Goal: Communication & Community: Answer question/provide support

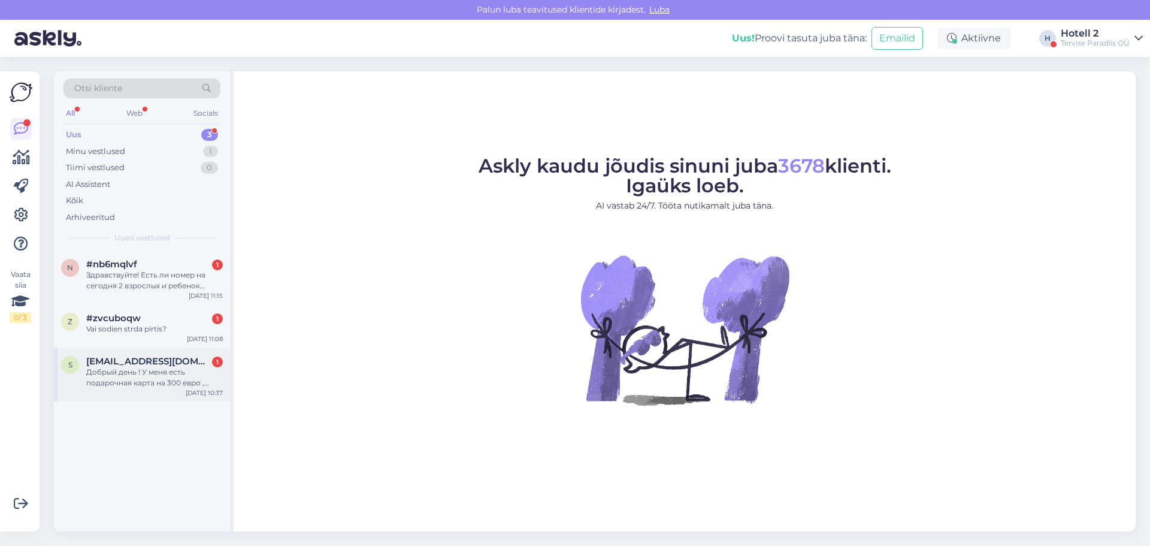
click at [132, 377] on div "Добрый день ! У меня есть подарочная карта на 300 евро , я,хотела бы заброниров…" at bounding box center [154, 378] width 137 height 22
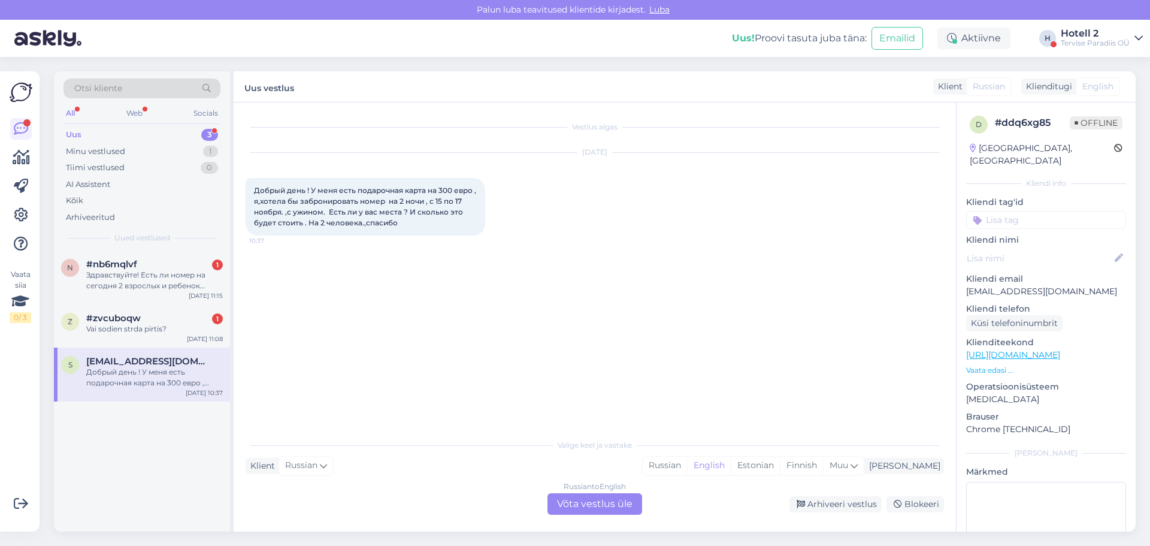
click at [605, 498] on div "Russian to English Võta vestlus üle" at bounding box center [595, 504] width 95 height 22
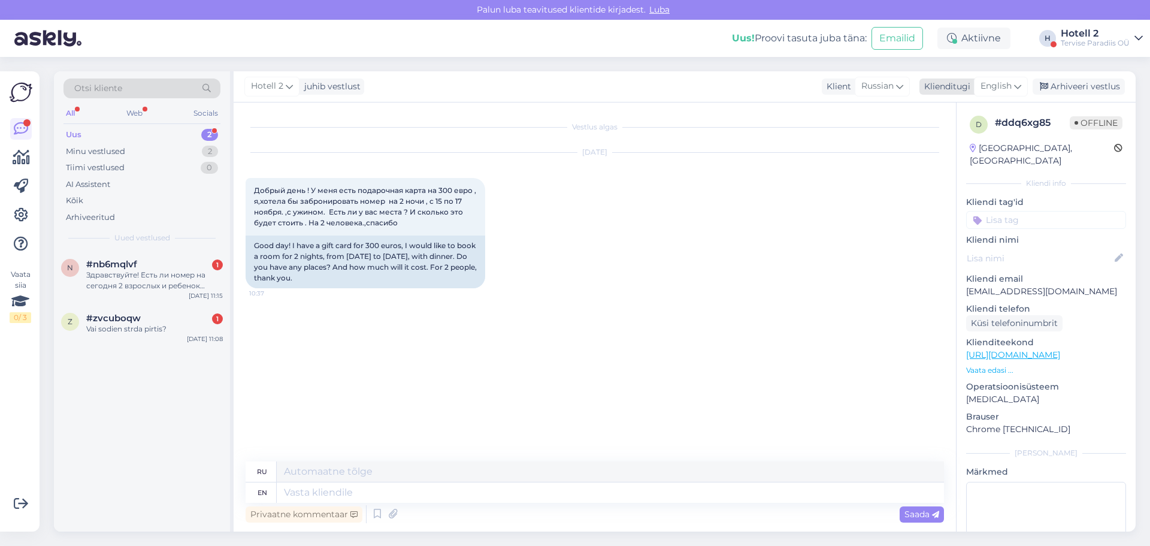
click at [1002, 86] on span "English" at bounding box center [996, 86] width 31 height 13
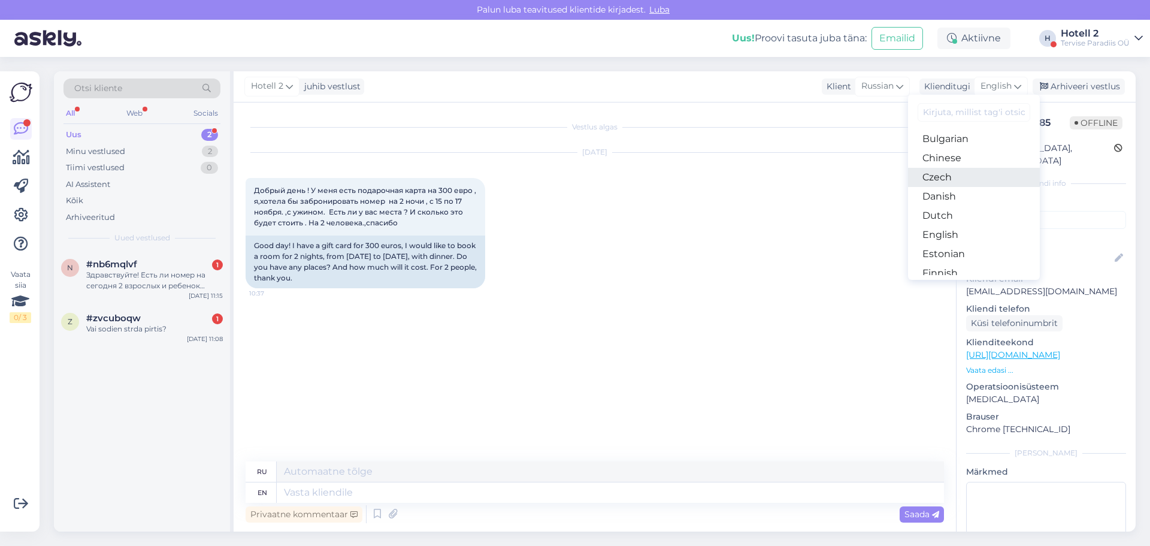
scroll to position [60, 0]
click at [959, 213] on link "English" at bounding box center [974, 213] width 132 height 19
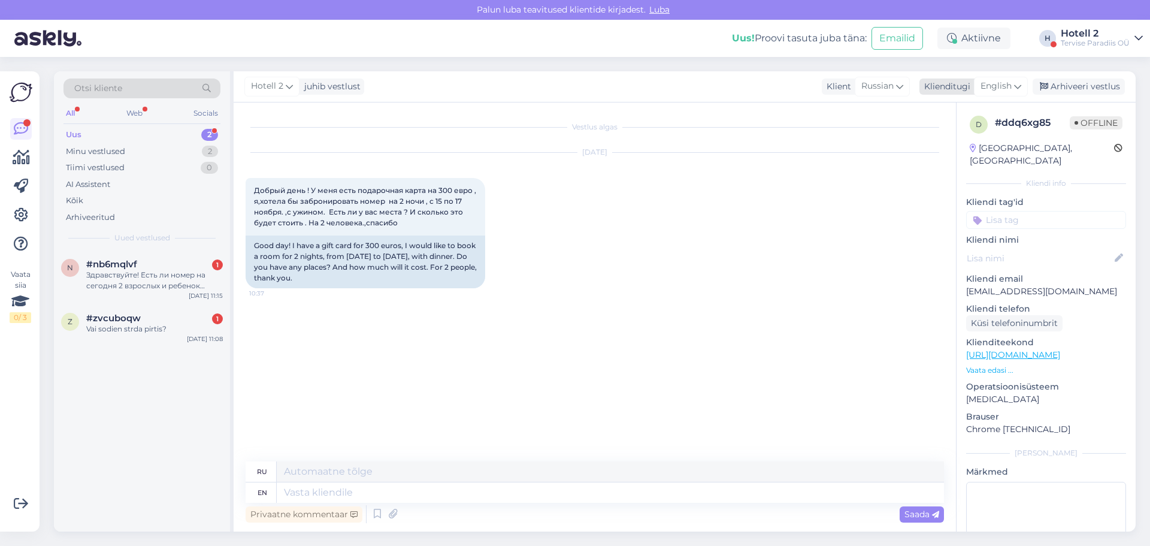
click at [992, 81] on span "English" at bounding box center [996, 86] width 31 height 13
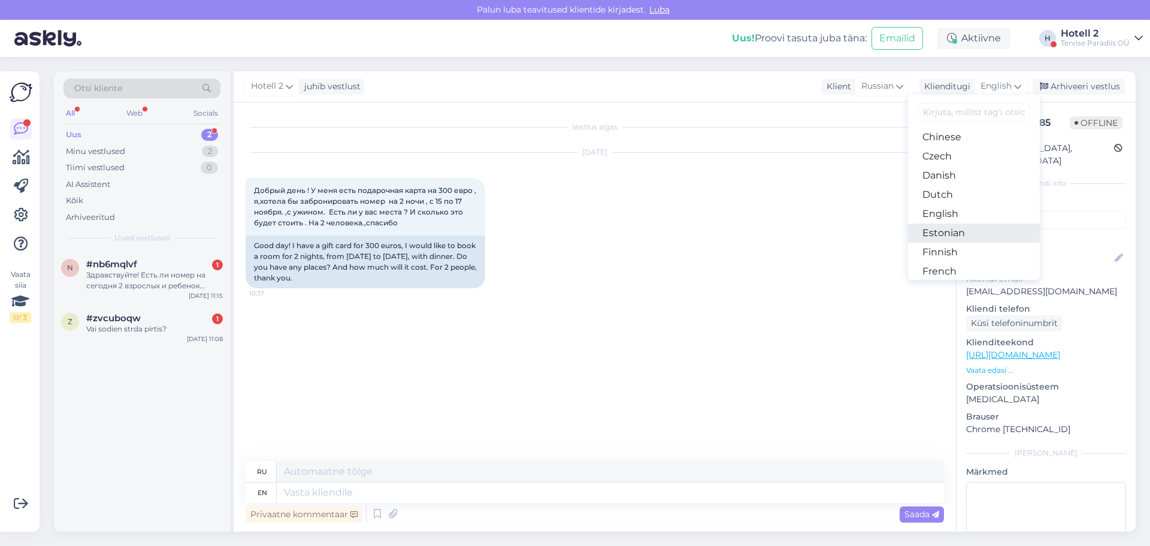
click at [949, 231] on link "Estonian" at bounding box center [974, 232] width 132 height 19
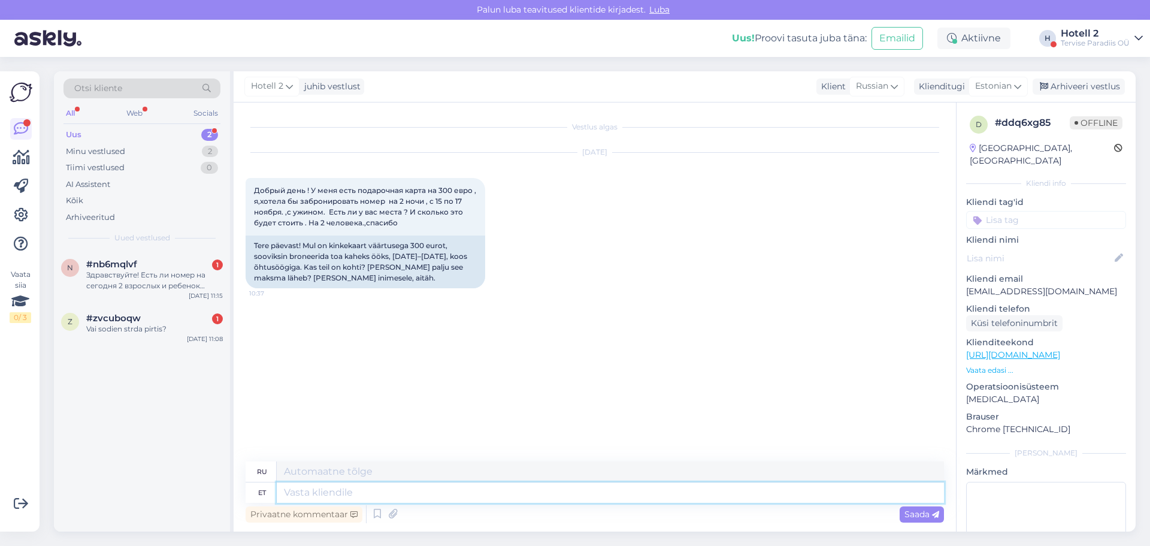
click at [365, 489] on textarea at bounding box center [610, 492] width 667 height 20
type textarea "Tere"
type textarea "Привет"
type textarea "Tere!"
type textarea "Привет!"
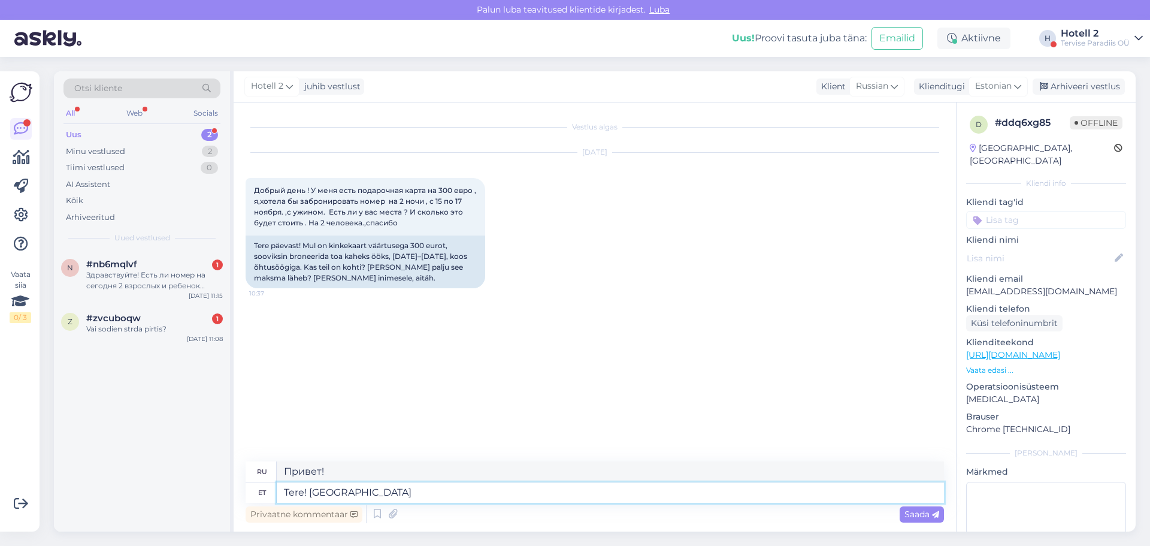
type textarea "Tere! Palun s"
type textarea "Здравствуйте! Пожалуйста."
type textarea "Tere! Palun saatke"
type textarea "Здравствуйте! Пожалуйста, отправьте"
type textarea "Tere! Palun saatke e-mail"
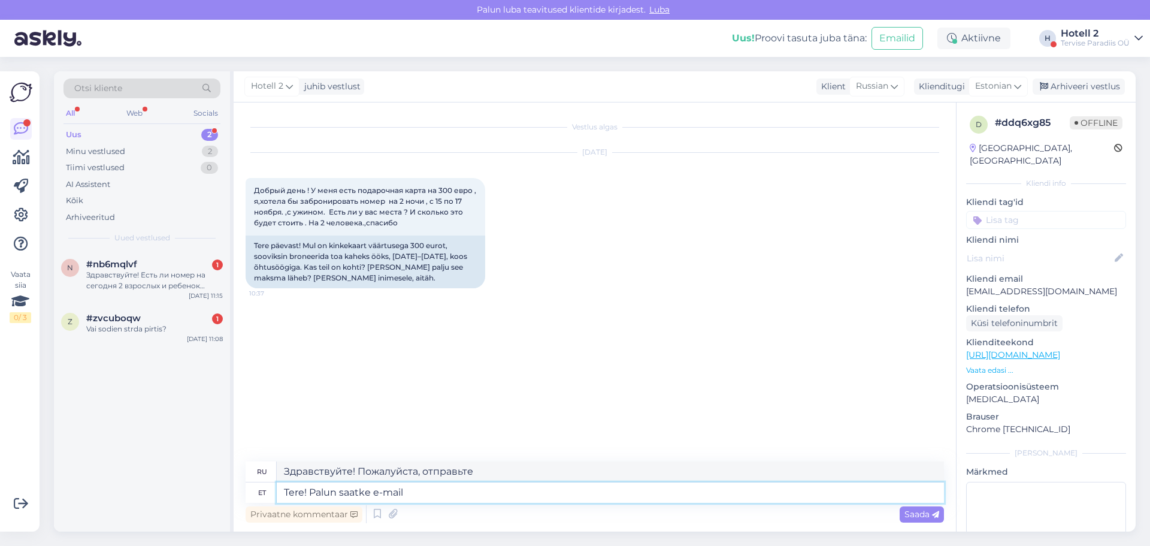
type textarea "Здравствуйте! Пожалуйста, отправьте электронное письмо."
type textarea "Tere! Palun saatke e-mail oma"
type textarea "Здравствуйте! Пожалуйста, отправьте свой адрес электронной почты."
type textarea "Tere! Palun saatke e-mail oma broneerimissooviga"
type textarea "Здравствуйте! Пожалуйста, отправьте запрос на бронирование по электронной почте."
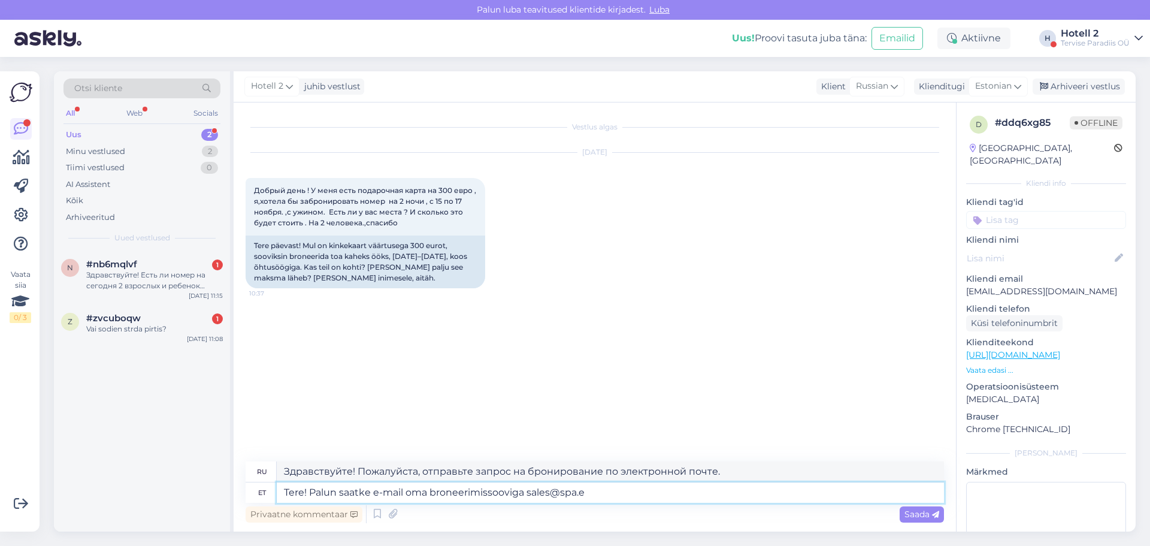
type textarea "Tere! Palun saatke e-mail oma broneerimissooviga [EMAIL_ADDRESS][DOMAIN_NAME]"
type textarea "Здравствуйте! Пожалуйста, отправьте запрос на бронирование [EMAIL_ADDRESS][DOMA…"
type textarea "Tere! Palun saatke e-mail oma broneerimissooviga [EMAIL_ADDRESS][DOMAIN_NAME]"
click at [916, 506] on div "Saada" at bounding box center [922, 514] width 44 height 16
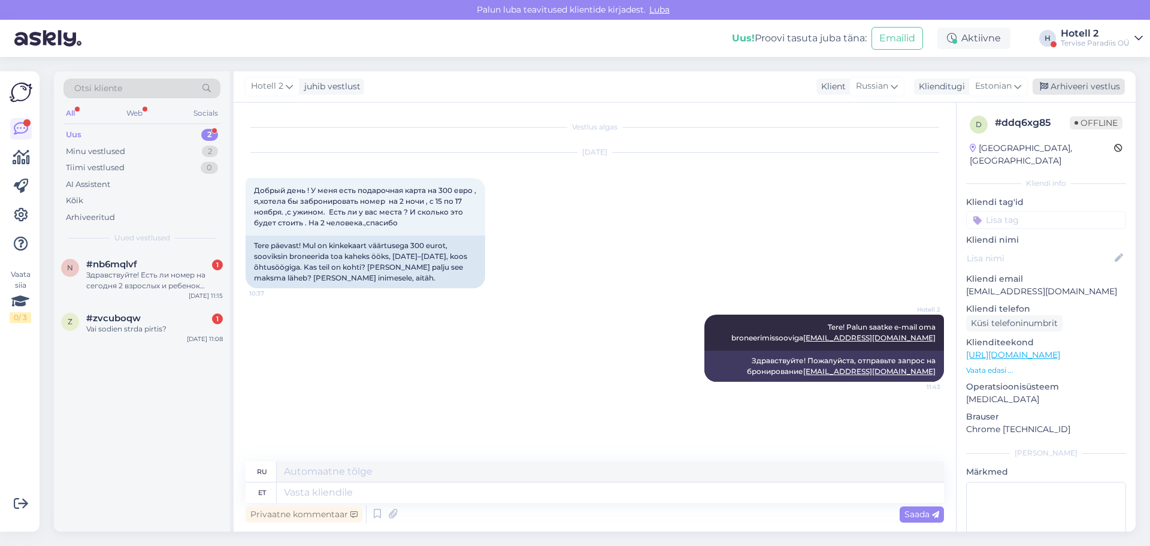
click at [1076, 86] on div "Arhiveeri vestlus" at bounding box center [1079, 86] width 92 height 16
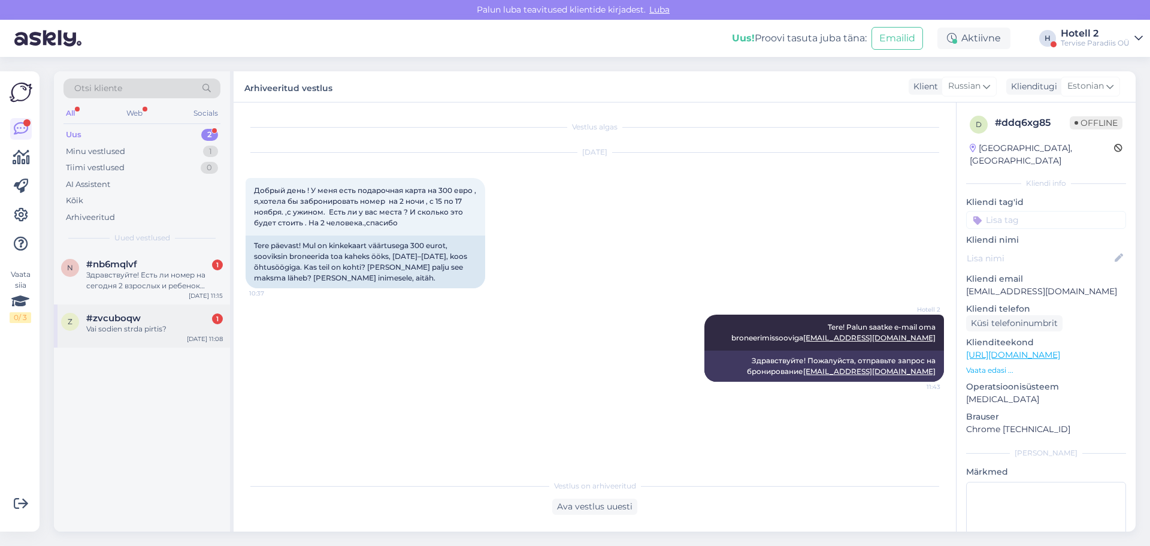
click at [111, 314] on span "#zvcuboqw" at bounding box center [113, 318] width 55 height 11
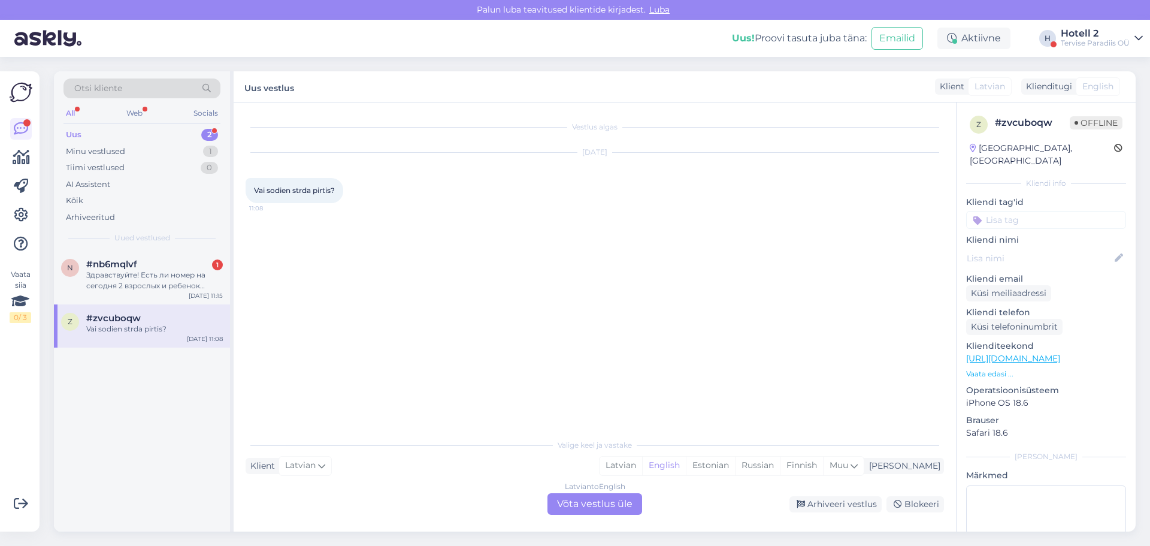
click at [606, 508] on div "Latvian to English Võta vestlus üle" at bounding box center [595, 504] width 95 height 22
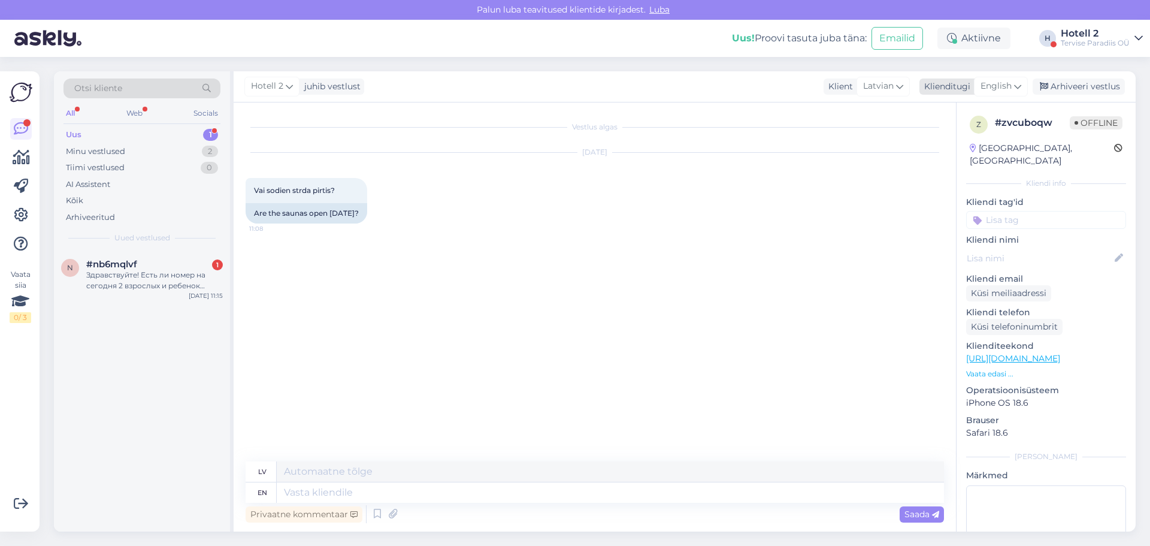
click at [1012, 81] on span "English" at bounding box center [996, 86] width 31 height 13
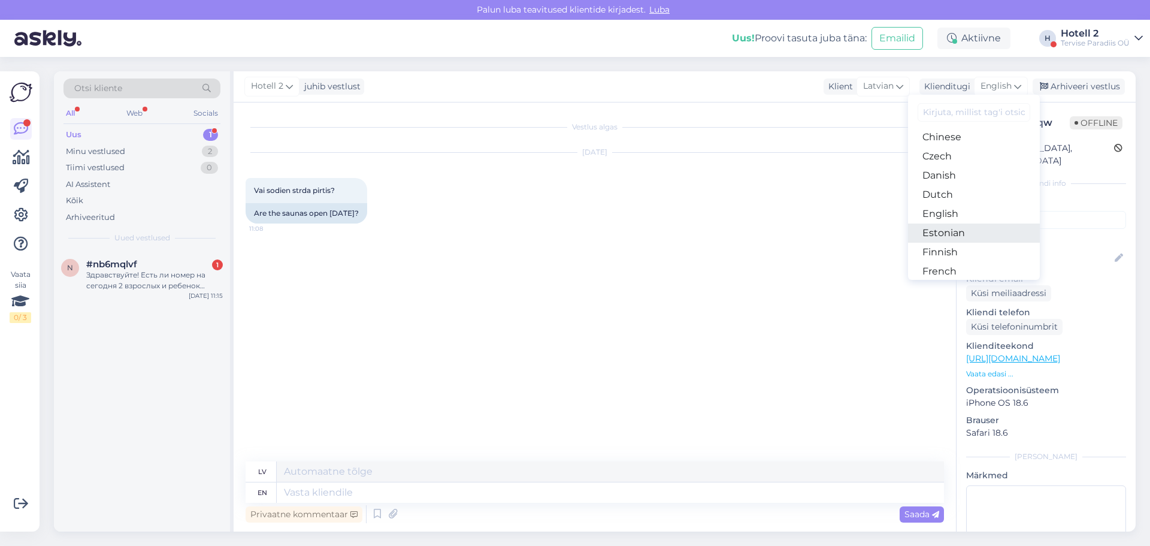
click at [951, 231] on link "Estonian" at bounding box center [974, 232] width 132 height 19
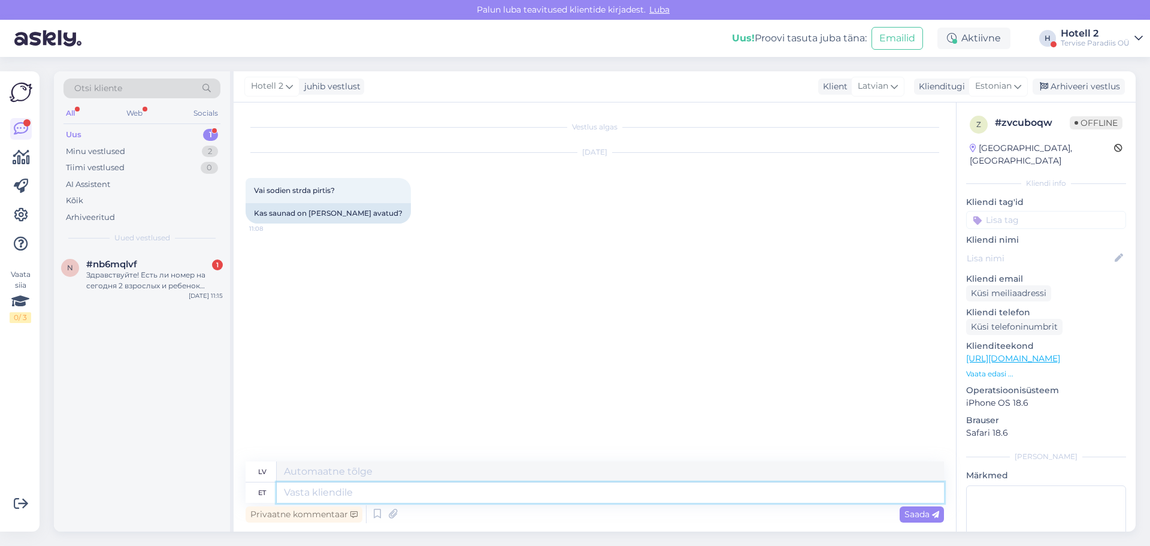
click at [371, 491] on textarea at bounding box center [610, 492] width 667 height 20
type textarea "Ei, s"
type textarea "Nē,"
type textarea "Ei, saunakeskus"
type textarea "Nē, pirts centrs"
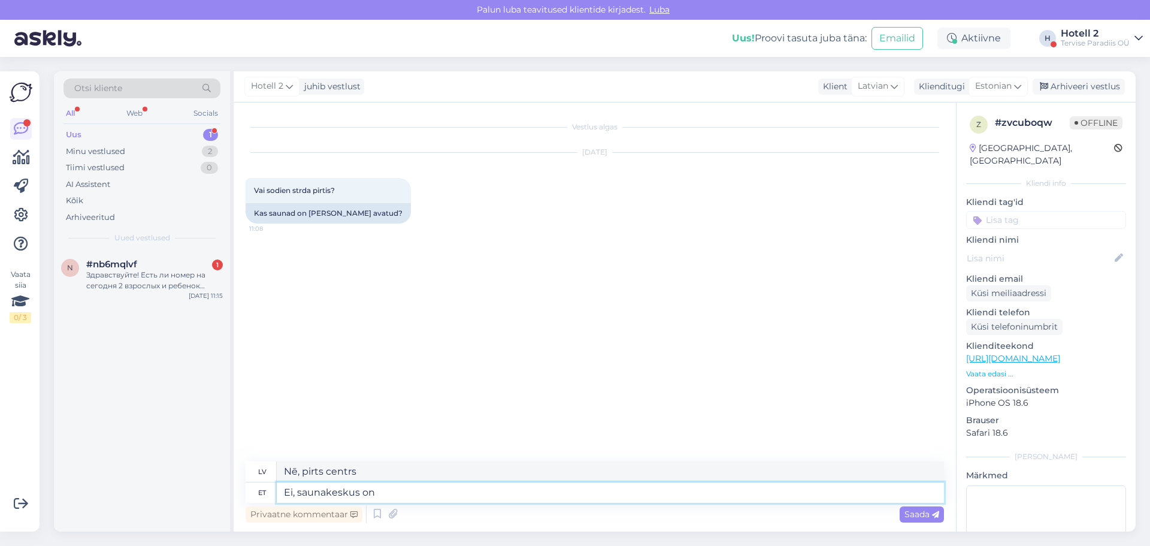
type textarea "Ei, saunakeskus on s"
type textarea "Nē, pirts centrs ir"
type textarea "Ei, saunakeskus on suleu"
type textarea "Nē, pirts centrs ir slēgts."
type textarea "Ei, saunakeskus on suletud kuni"
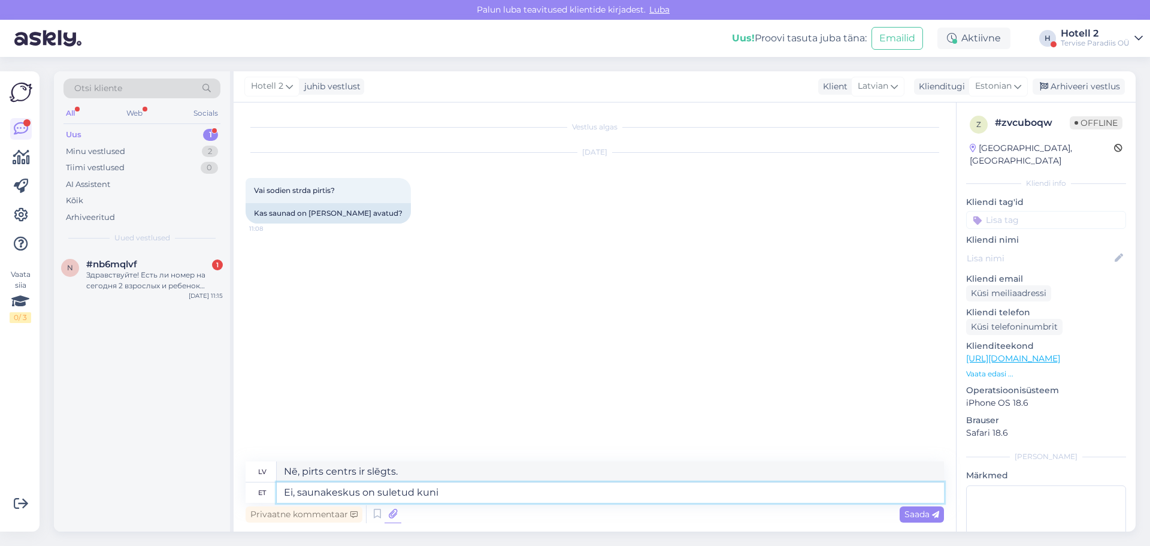
type textarea "Nē, pirts centrs ir slēgts līdz plkst."
type textarea "Ei, saunakeskus on suletud kuni 30"
type textarea "Nē, pirts centrs ir slēgts līdz 30."
type textarea "Ei, saunakeskus on suletud kuni 30."
type textarea "Nē, pirts centrs ir slēgts līdz 30. datumam."
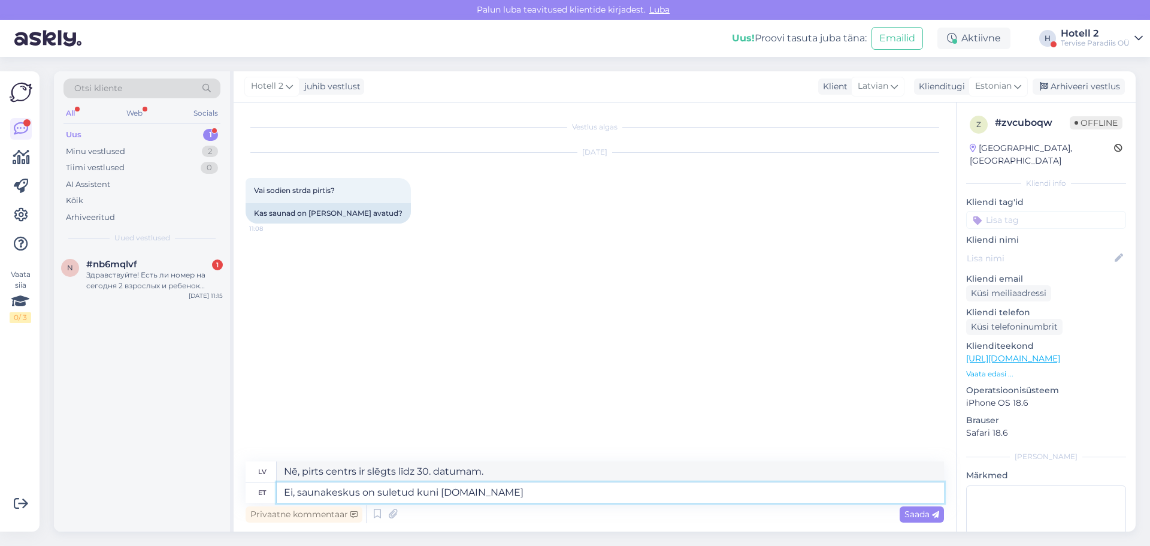
type textarea "Ei, saunakeskus on suletud kuni [DATE]"
type textarea "Nē, pirts centrs ir slēgts līdz [DATE]"
type textarea "Ei, saunakeskus on suletud kuni [DATE]"
type textarea "Nē, pirts centrs ir slēgts līdz [DATE]"
type textarea "Ei, saunakeskus on suletud kun"
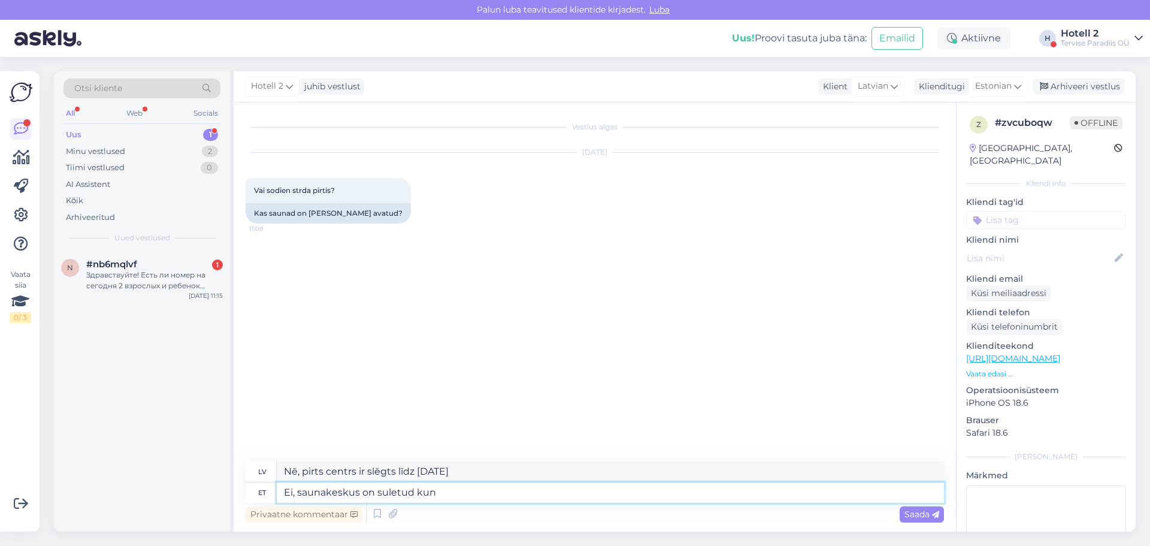
type textarea "Nē, pirts centrs ir slēgts līdz plkst."
type textarea "Ei, saunakeskus on suletud"
type textarea "Nē, pirts centrs ir slēgts."
type textarea "Ei, saunakeskus on suletud 25-"
type textarea "Nē, pirts centrs 25. datumā ir slēgts."
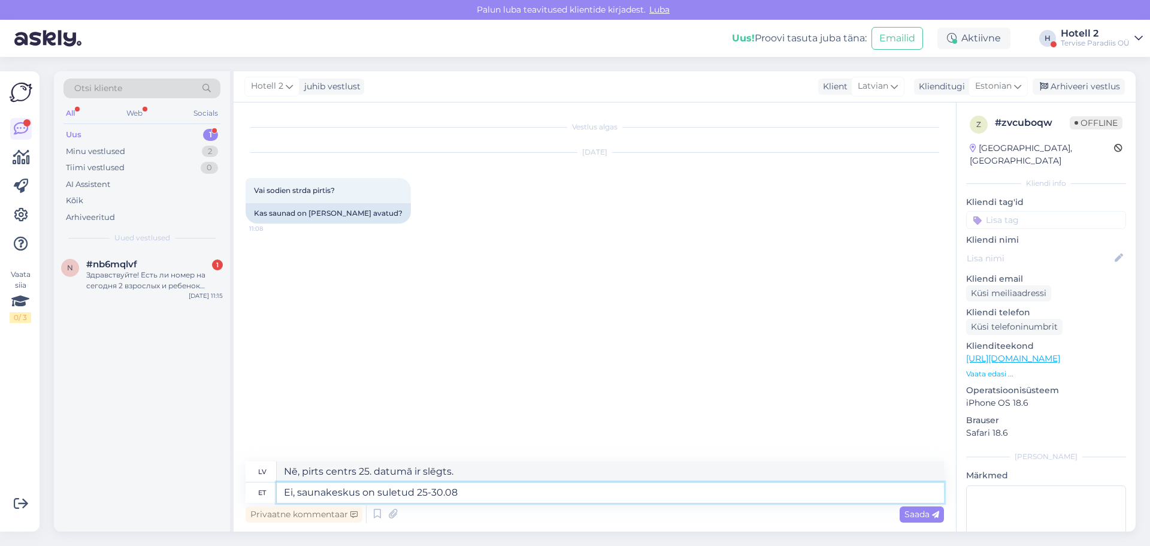
type textarea "Ei, saunakeskus on suletud 25-30.08."
type textarea "Nē, pirts centrs ir slēgts 25-30.08."
type textarea "Ei, saunakeskus on suletud 25-30.08.2025"
type textarea "Nē, pirts centrs ir slēgts 25-30.08.2025"
type textarea "Ei, saunakeskus on suletud 25-30.08.2025"
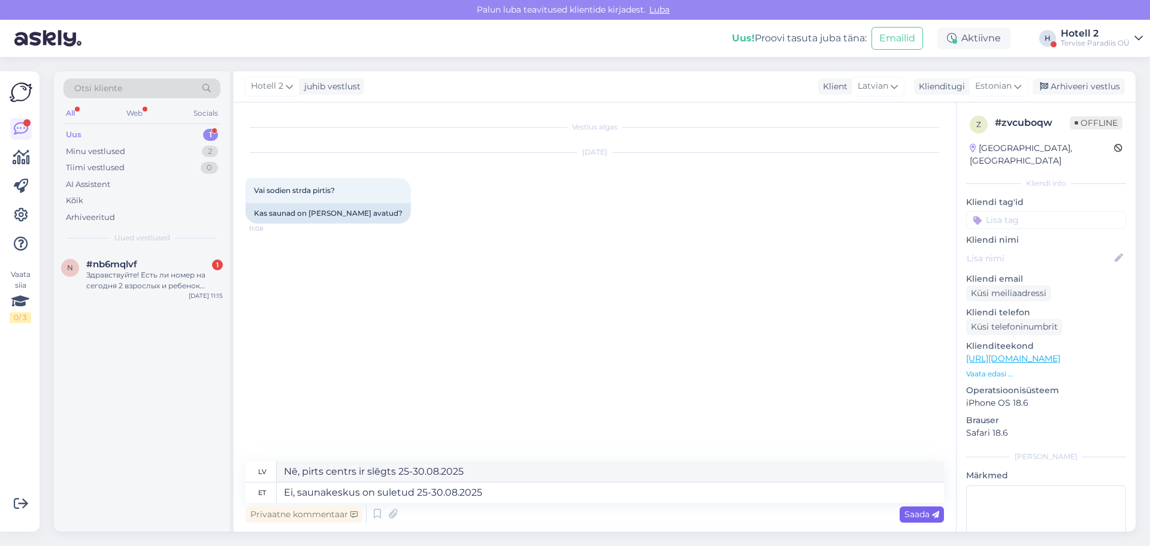
click at [914, 517] on span "Saada" at bounding box center [922, 514] width 35 height 11
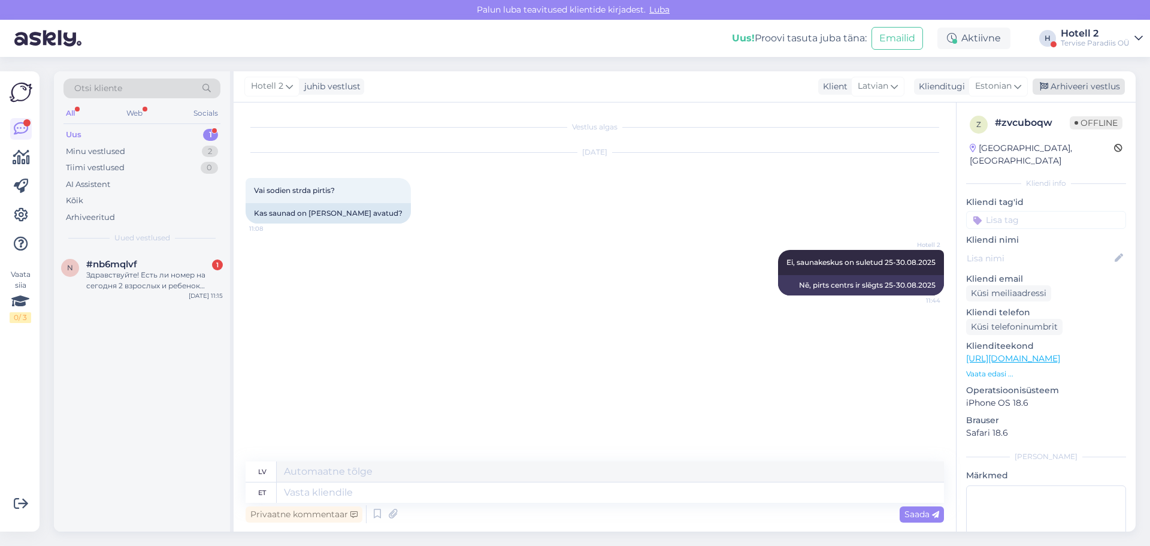
click at [1063, 85] on div "Arhiveeri vestlus" at bounding box center [1079, 86] width 92 height 16
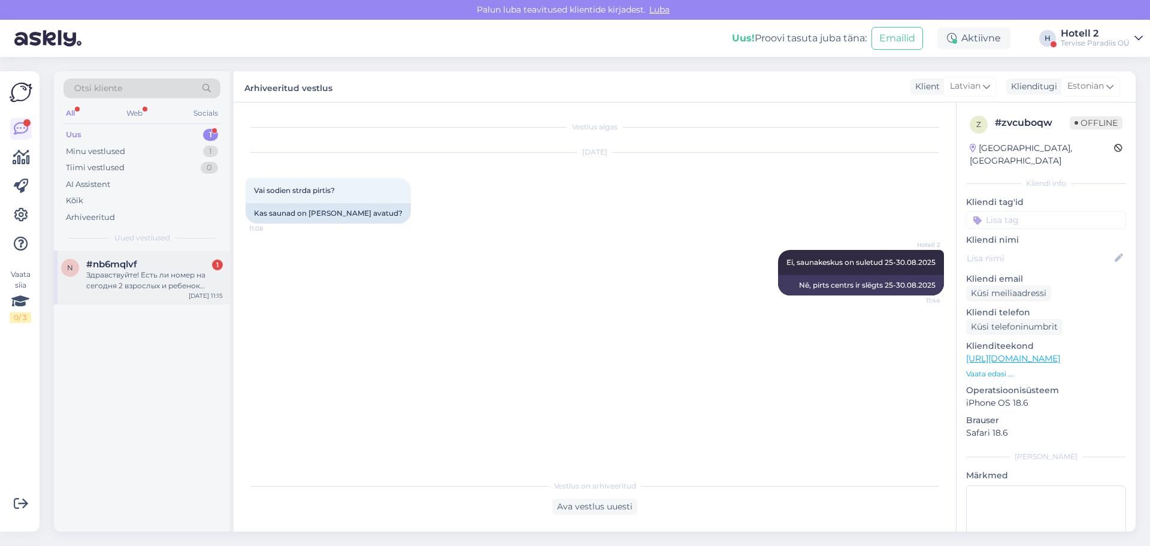
click at [117, 271] on div "Здравствуйте! Есть ли номер на сегодня 2 взрослых и ребенок 11лет?" at bounding box center [154, 281] width 137 height 22
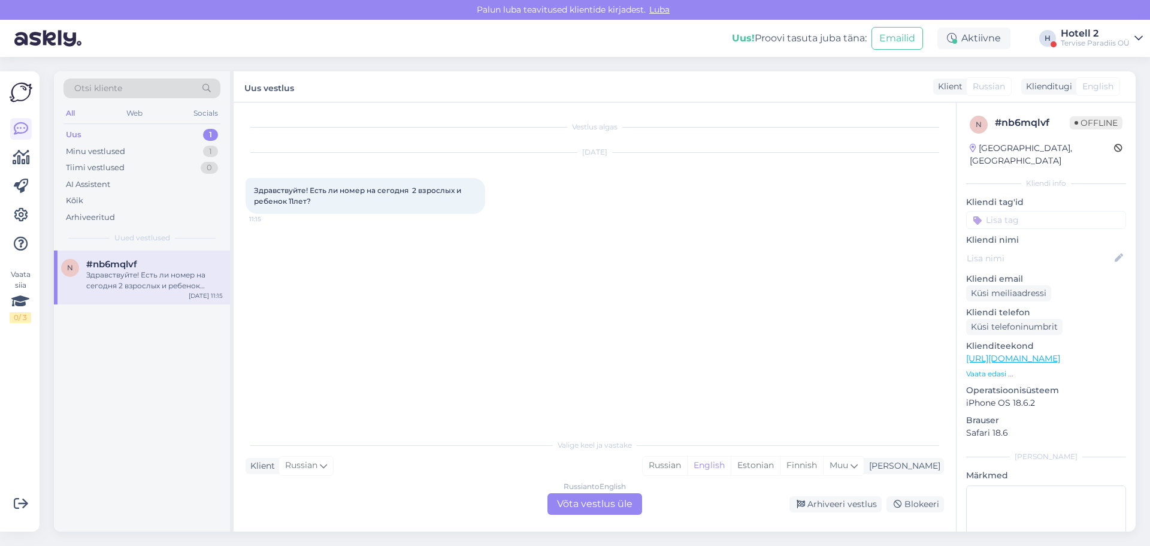
click at [589, 504] on div "Russian to English Võta vestlus üle" at bounding box center [595, 504] width 95 height 22
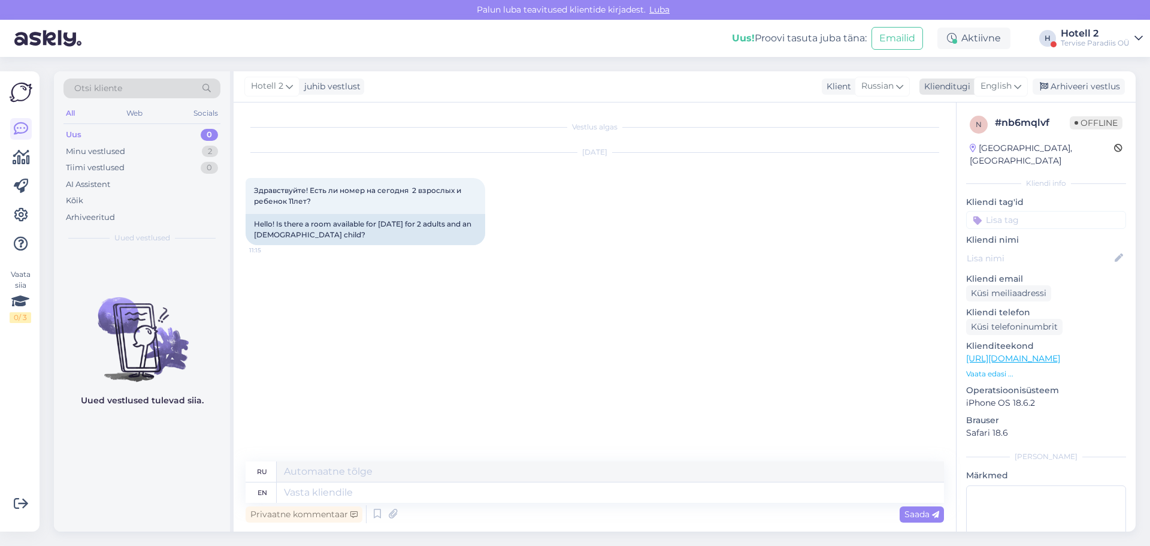
click at [1007, 84] on span "English" at bounding box center [996, 86] width 31 height 13
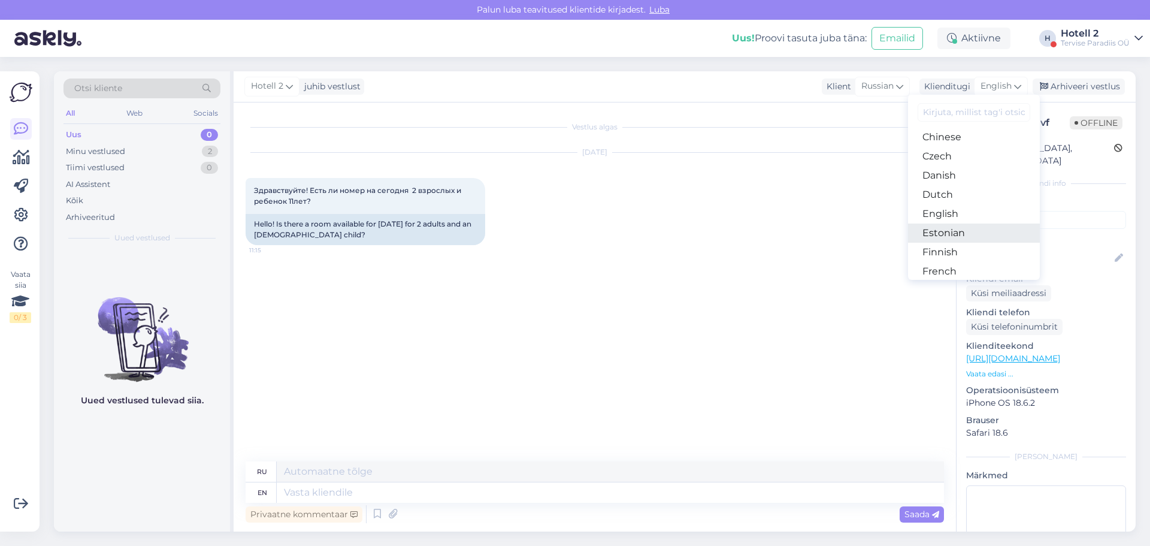
click at [950, 231] on link "Estonian" at bounding box center [974, 232] width 132 height 19
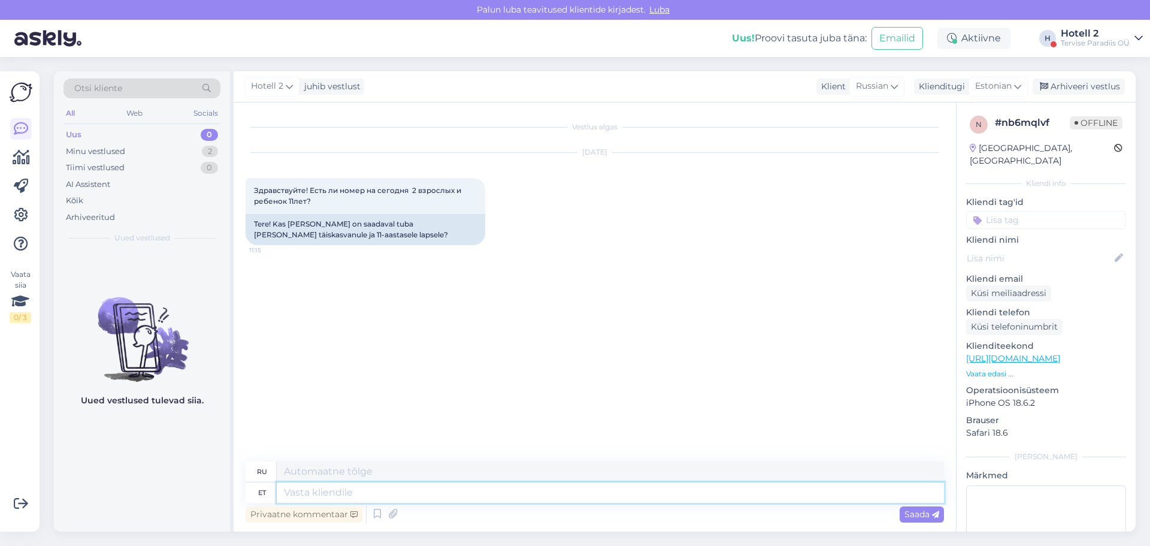
click at [302, 496] on textarea at bounding box center [610, 492] width 667 height 20
click at [431, 494] on textarea at bounding box center [610, 492] width 667 height 20
type textarea "Tere"
type textarea "Привет"
type textarea "Tere!"
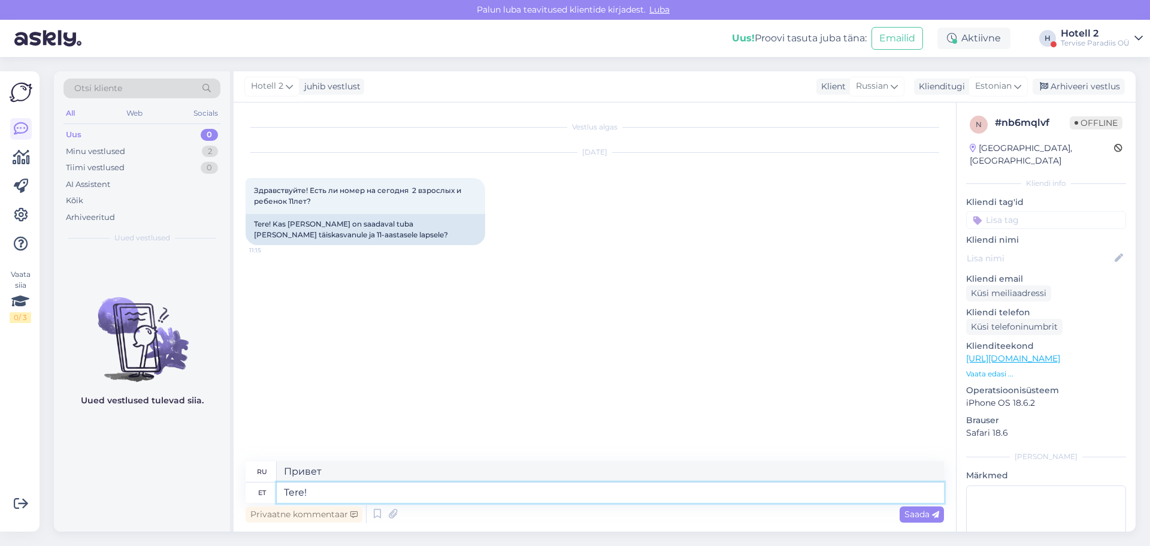
type textarea "Привет!"
click at [352, 494] on textarea "Tere!" at bounding box center [610, 492] width 667 height 20
type textarea "Tere! Oleks"
type textarea "Привет! Было бы"
type textarea "Tere! Oleks tube"
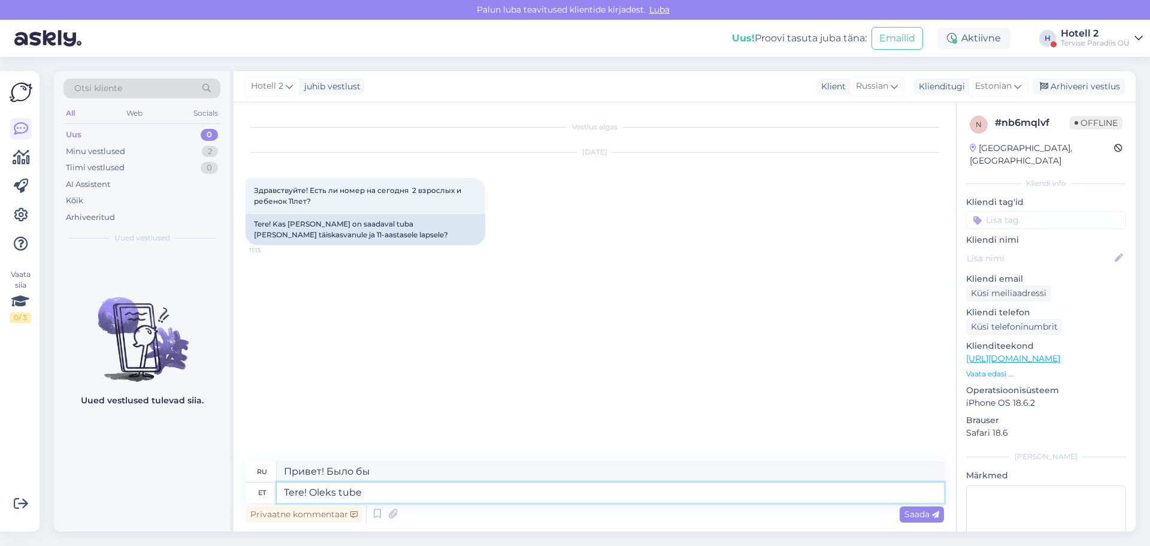
type textarea "Здравствуйте! Мне нужна комната."
type textarea "Tere! [GEOGRAPHIC_DATA]"
type textarea "Привет! Было бы"
type textarea "Tere!"
type textarea "Привет!"
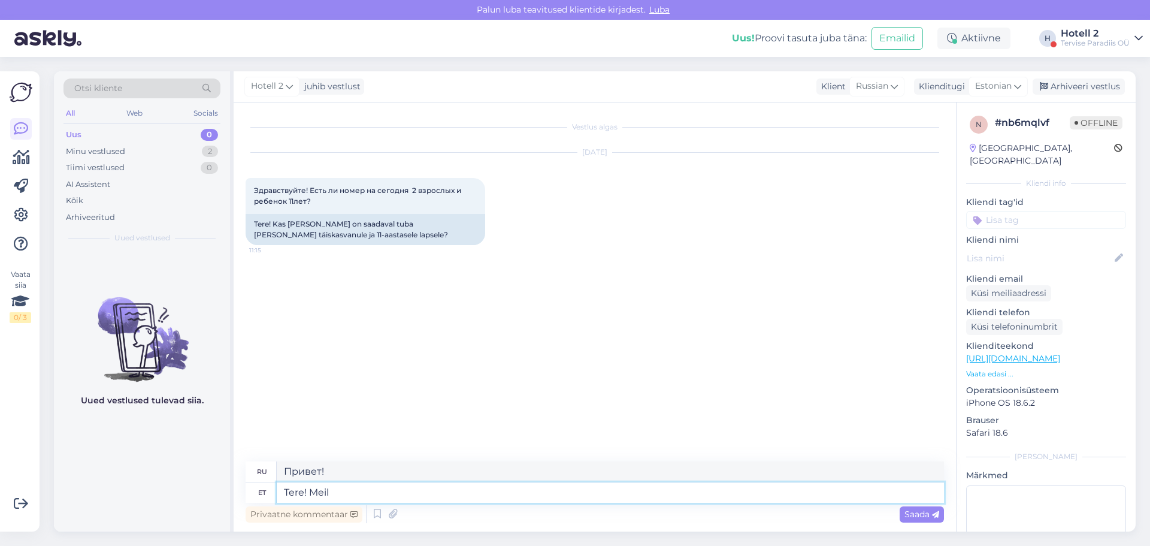
type textarea "Tere! Meil o"
type textarea "Привет! Мы"
type textarea "Tere! Meil on"
type textarea "Привет! У нас есть"
type textarea "Tere! Meil on tänaseks"
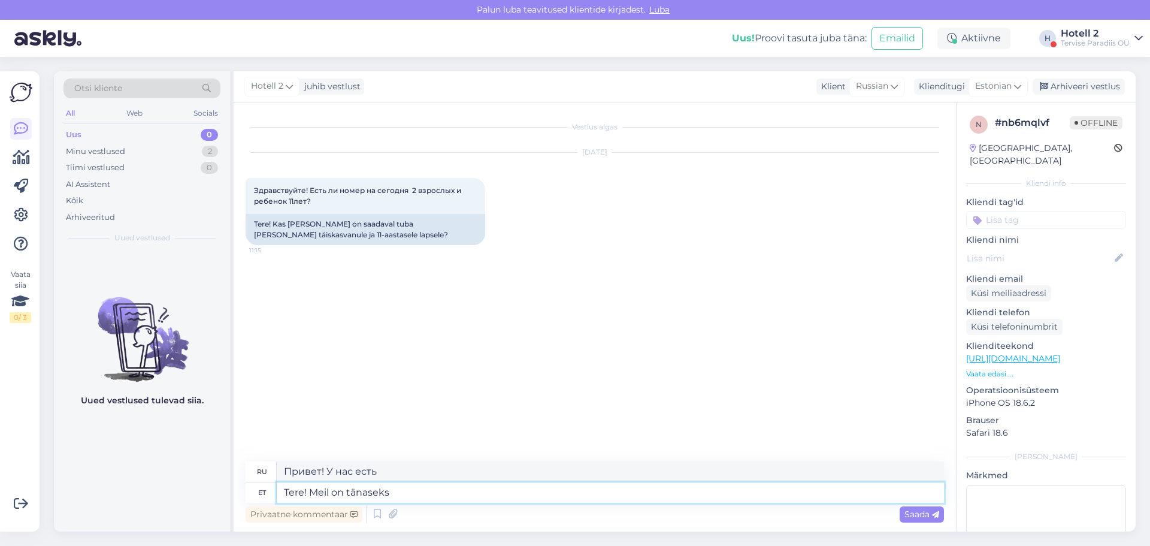
type textarea "Привет! У нас сегодня"
type textarea "Tere! Meil on tänaseks vabu"
type textarea "Здравствуйте! У нас есть свободные места сегодня."
type textarea "Tere! Meil on tänaseks vabu tube."
type textarea "Здравствуйте! У нас есть свободные номера на сегодня."
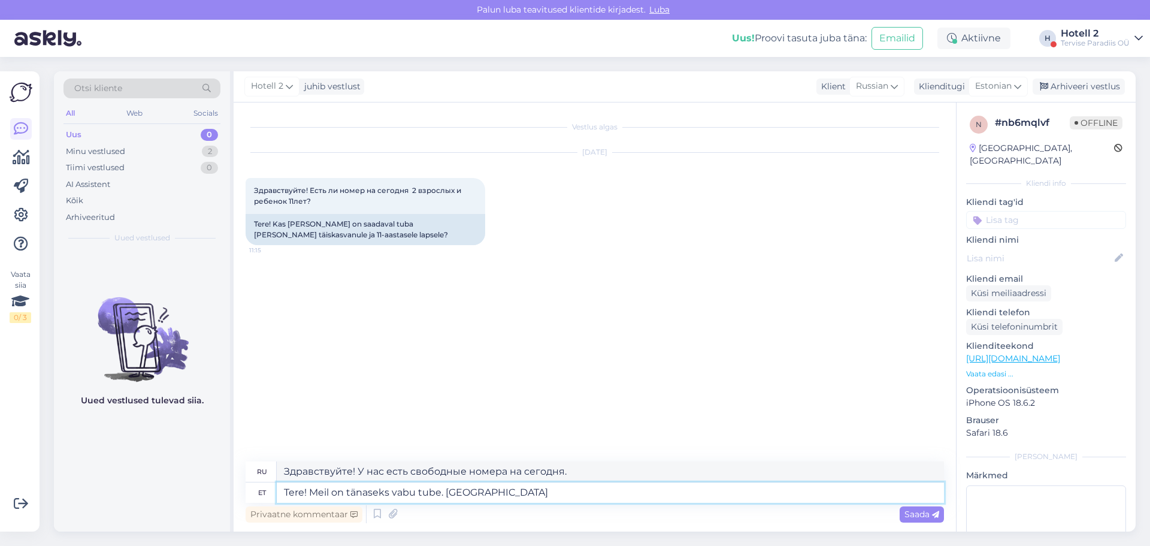
type textarea "Tere! Meil on tänaseks vabu tube. [GEOGRAPHIC_DATA]"
type textarea "Здравствуйте! У нас есть свободные номера на сегодня. С наилучшими пожеланиями."
type textarea "Tere! Meil on tänaseks vabu tube. Parim viis o"
type textarea "Здравствуйте! У нас есть свободные номера на сегодня. Лучший способ..."
type textarea "Tere! Meil on tänaseks vabu tube. Parim viis on"
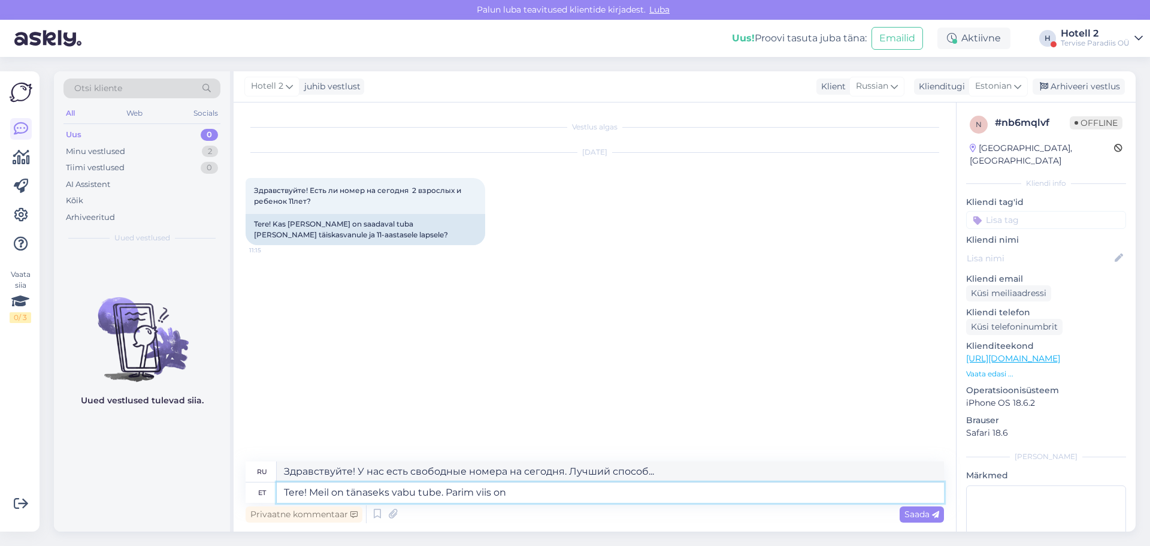
type textarea "Здравствуйте! У нас есть свободные номера на сегодня. Лучше всего…"
type textarea "Tere! Meil on tänaseks vabu tube. Parim viis on broneerida m"
type textarea "Здравствуйте! У нас есть свободные номера на сегодня. Лучше всего забронировать."
type textarea "Tere! Meil on tänaseks vabu tube. Parim viis on broneerida meie k"
type textarea "Здравствуйте! У нас есть свободные номера на сегодня. Лучше всего забронировать…"
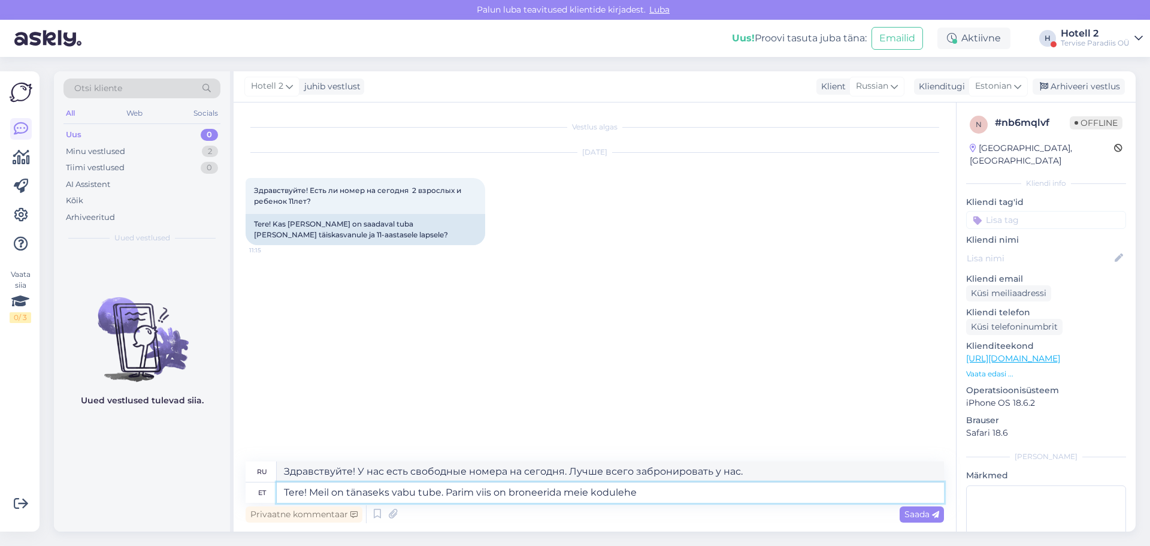
type textarea "Tere! Meil on tänaseks vabu tube. Parim viis on broneerida meie kodulehe"
type textarea "Здравствуйте! У нас есть свободные номера на сегодня. Лучше всего забронировать…"
type textarea "Tere! Meil on tänaseks vabu tube. Parim viis on broneerida meie kodulehe kaudu:…"
type textarea "Здравствуйте! У нас есть свободные номера на сегодня. Лучше всего забронировать…"
type textarea "Tere! Meil on tänaseks vabu tube. Parim viis on broneerida meie kodulehe kaudu:…"
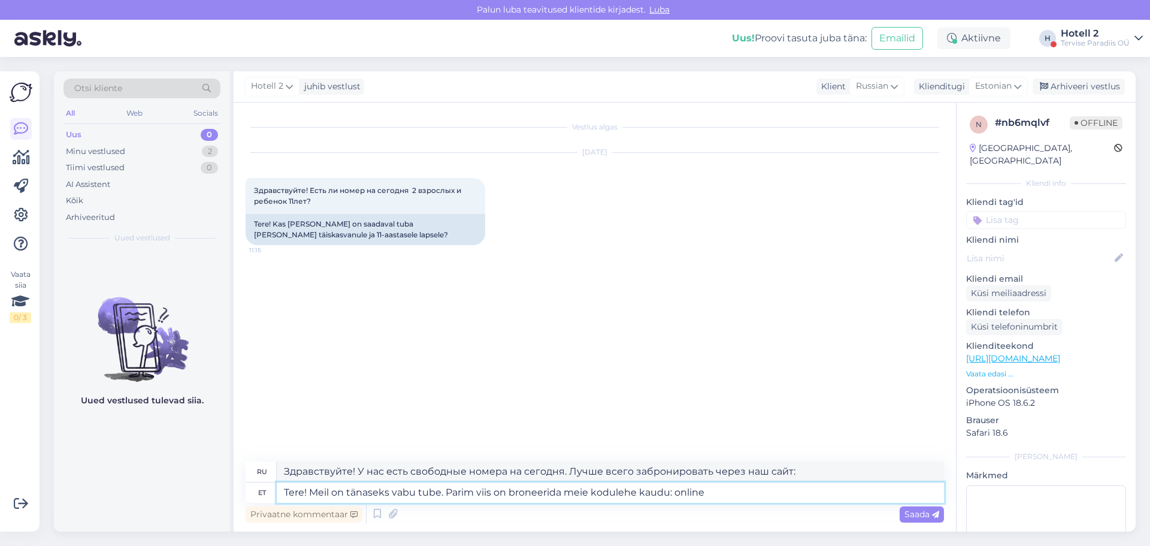
type textarea "Здравствуйте! У нас есть свободные номера на сегодня. Лучший способ забронирова…"
type textarea "Tere! Meil on tänaseks vabu tube. Parim viis on broneerida meie kodulehe kaudu:…"
type textarea "Здравствуйте! У нас есть свободные номера на сегодня. Лучший способ забронирова…"
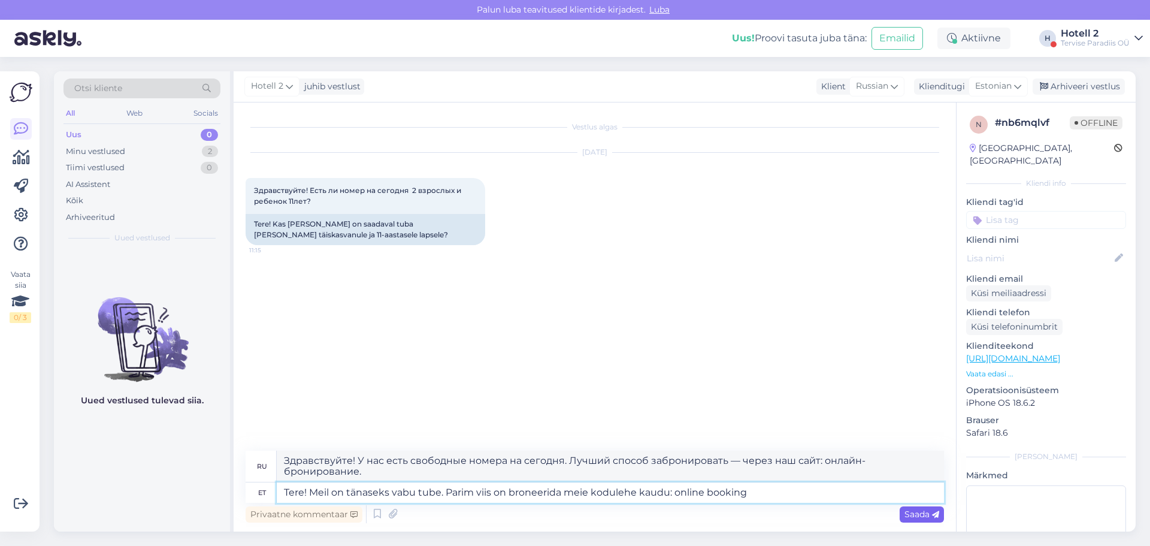
type textarea "Tere! Meil on tänaseks vabu tube. Parim viis on broneerida meie kodulehe kaudu:…"
click at [908, 509] on span "Saada" at bounding box center [922, 514] width 35 height 11
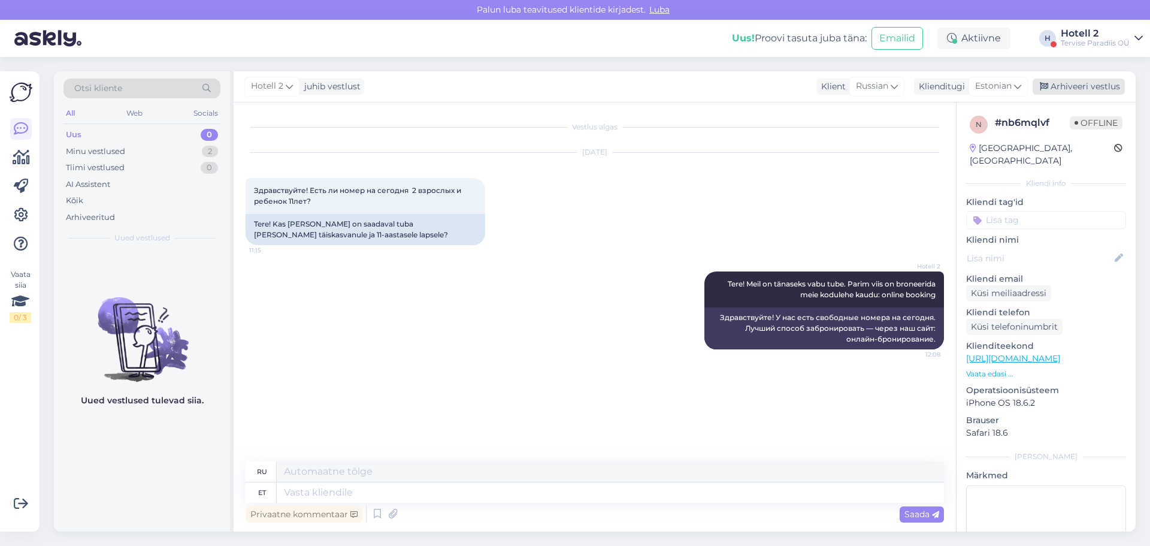
click at [1062, 83] on div "Arhiveeri vestlus" at bounding box center [1079, 86] width 92 height 16
